Goal: Information Seeking & Learning: Learn about a topic

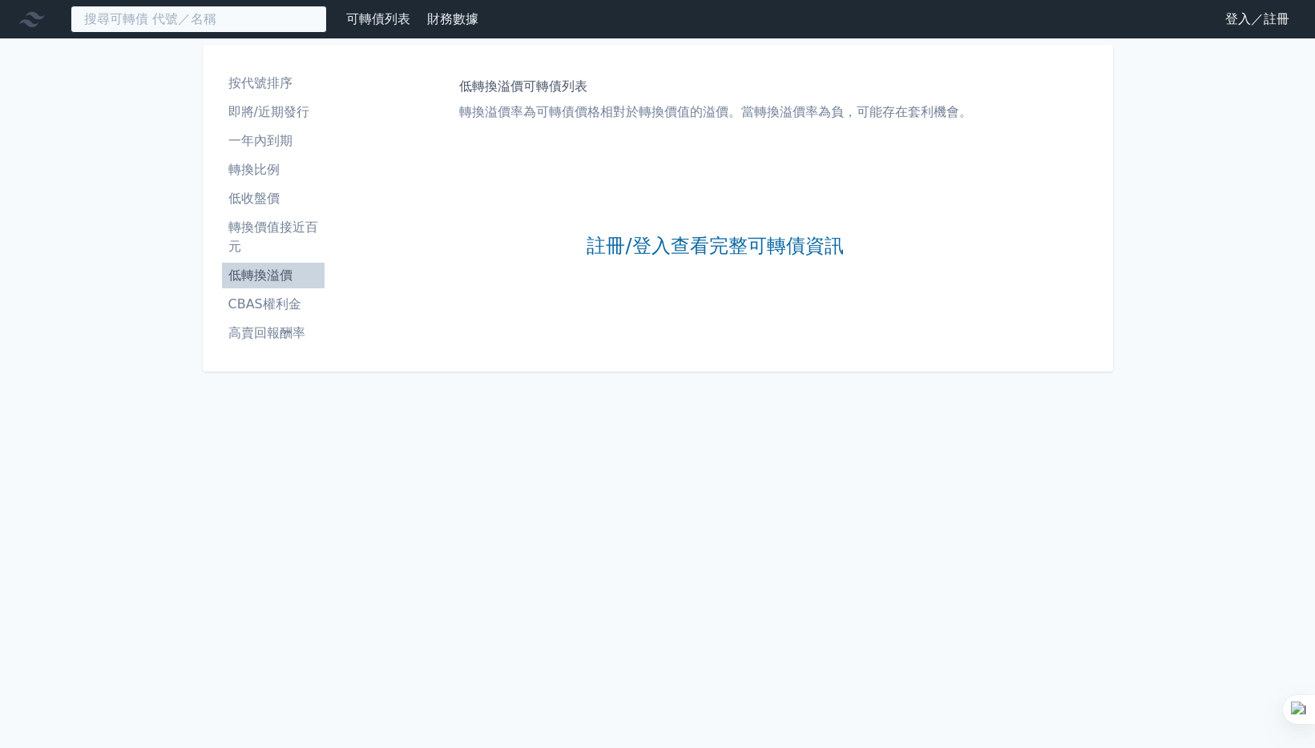
click at [224, 18] on input at bounding box center [199, 19] width 256 height 27
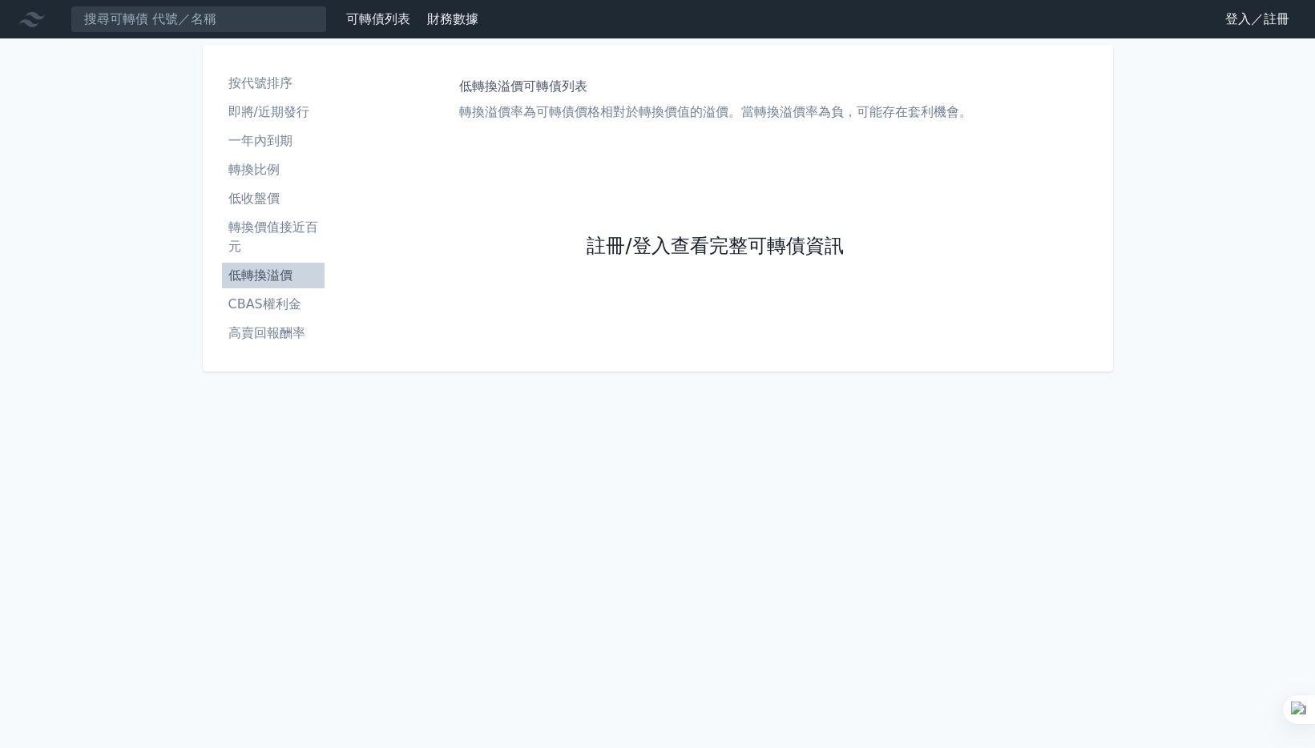
click at [662, 238] on link "註冊/登入查看完整可轉債資訊" at bounding box center [715, 247] width 256 height 26
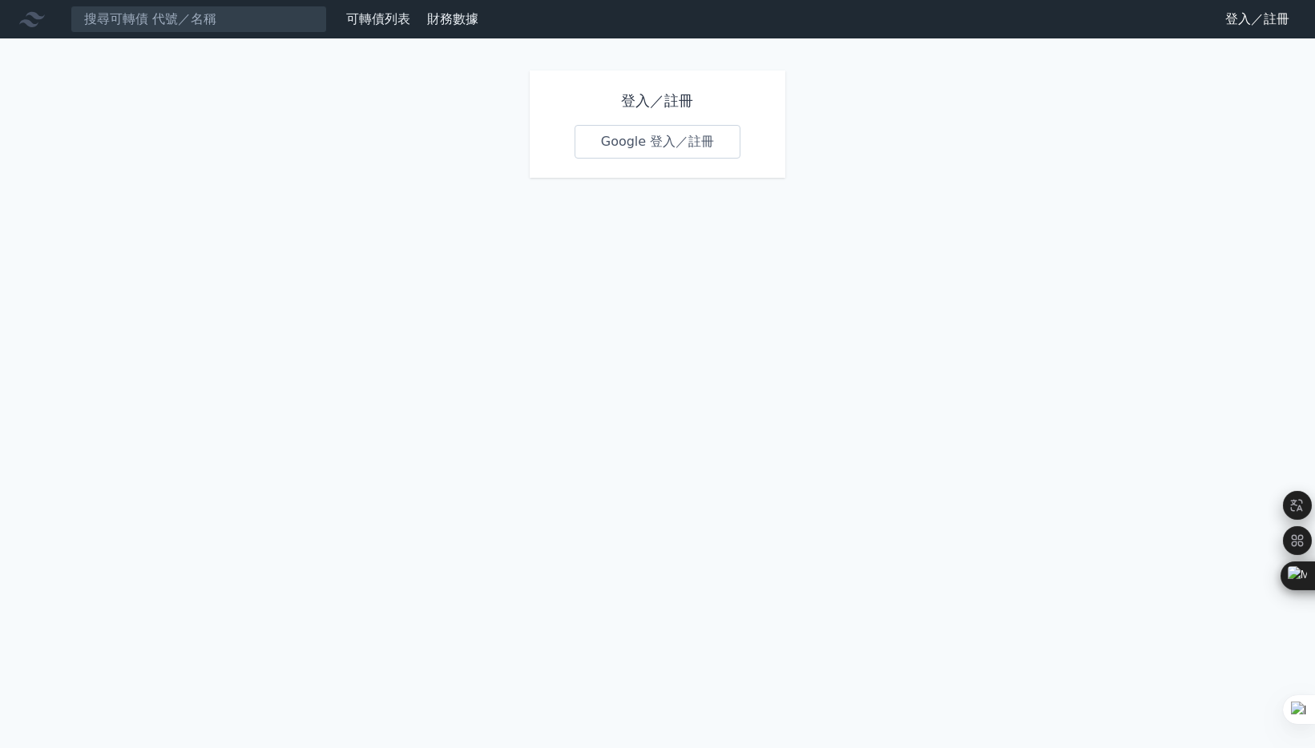
click at [614, 147] on link "Google 登入／註冊" at bounding box center [658, 142] width 167 height 34
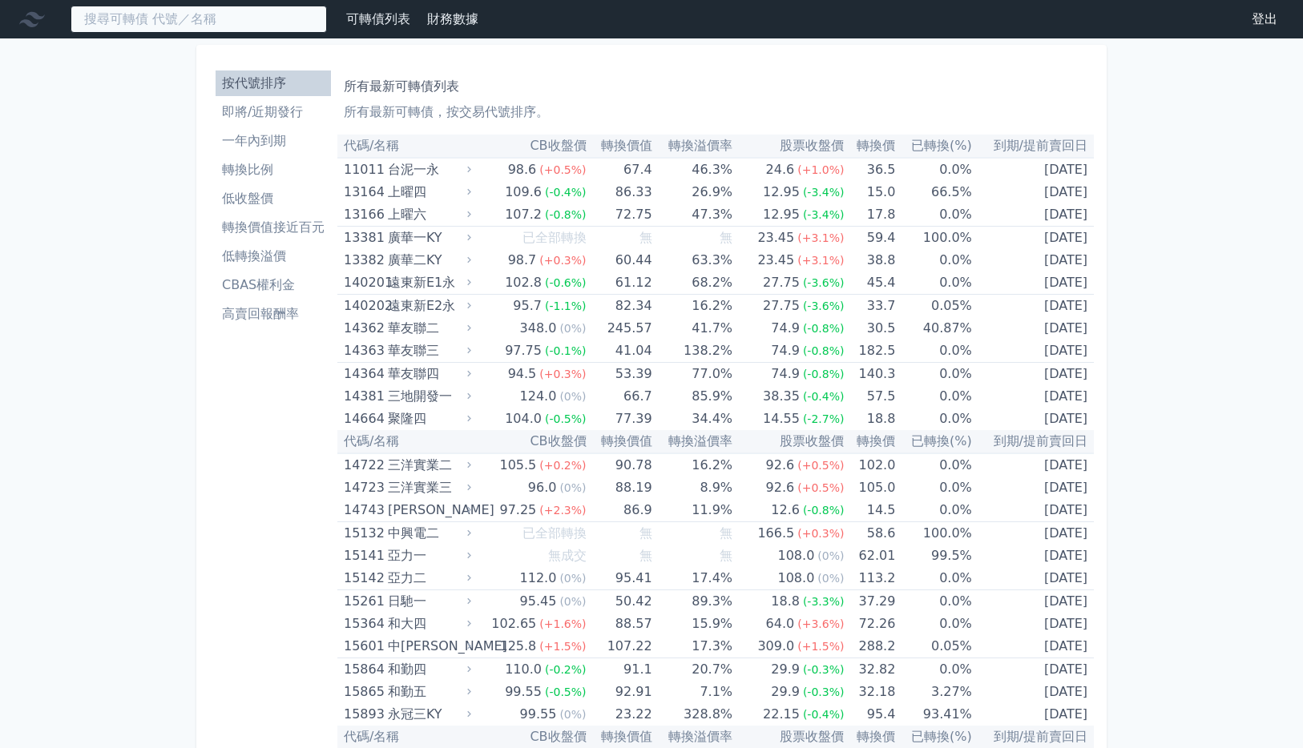
click at [199, 26] on input at bounding box center [199, 19] width 256 height 27
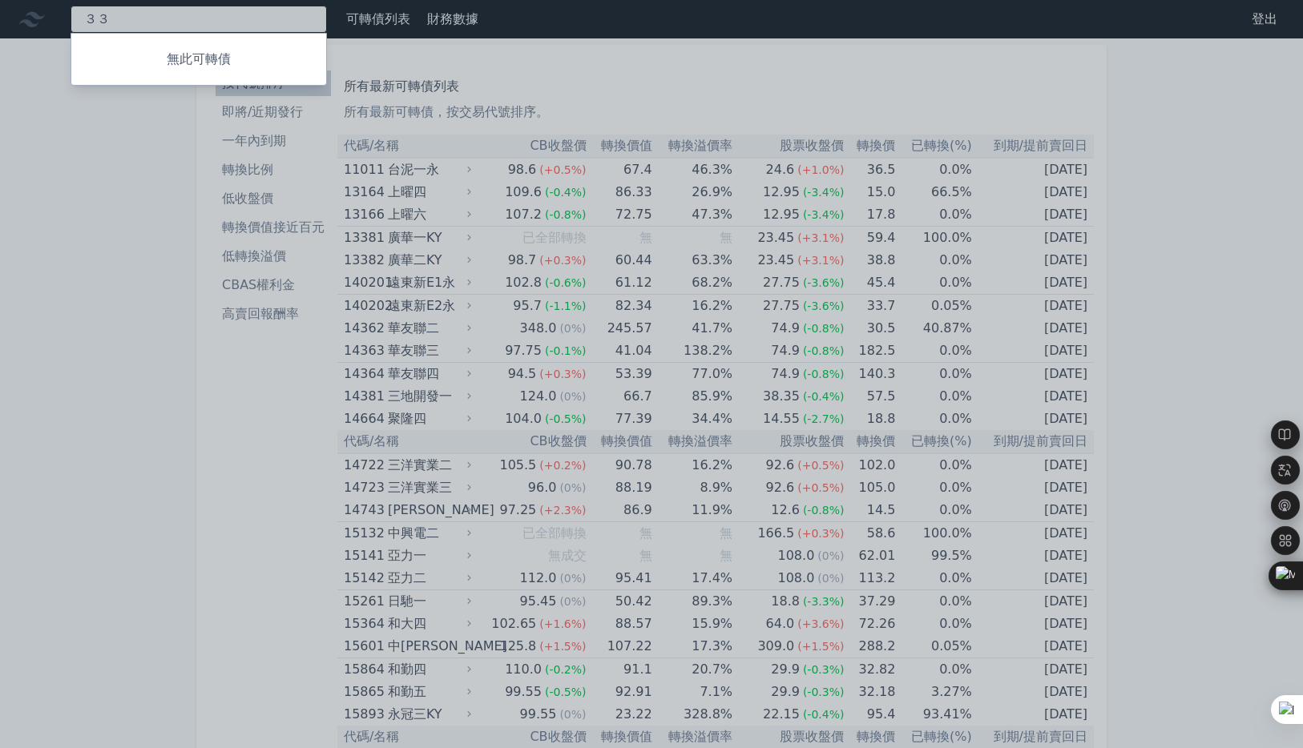
type input "３"
type input "3357"
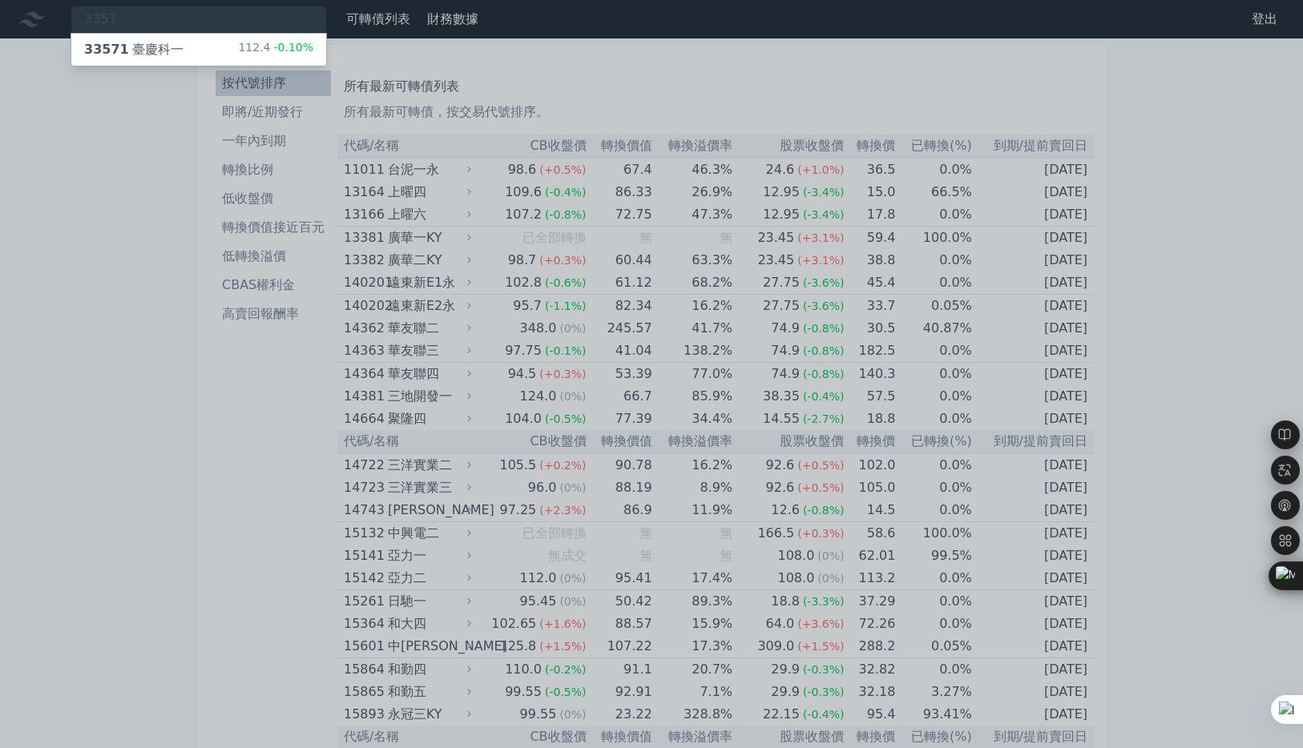
click at [158, 57] on div "33571 臺慶科一" at bounding box center [133, 49] width 99 height 19
